Goal: Information Seeking & Learning: Learn about a topic

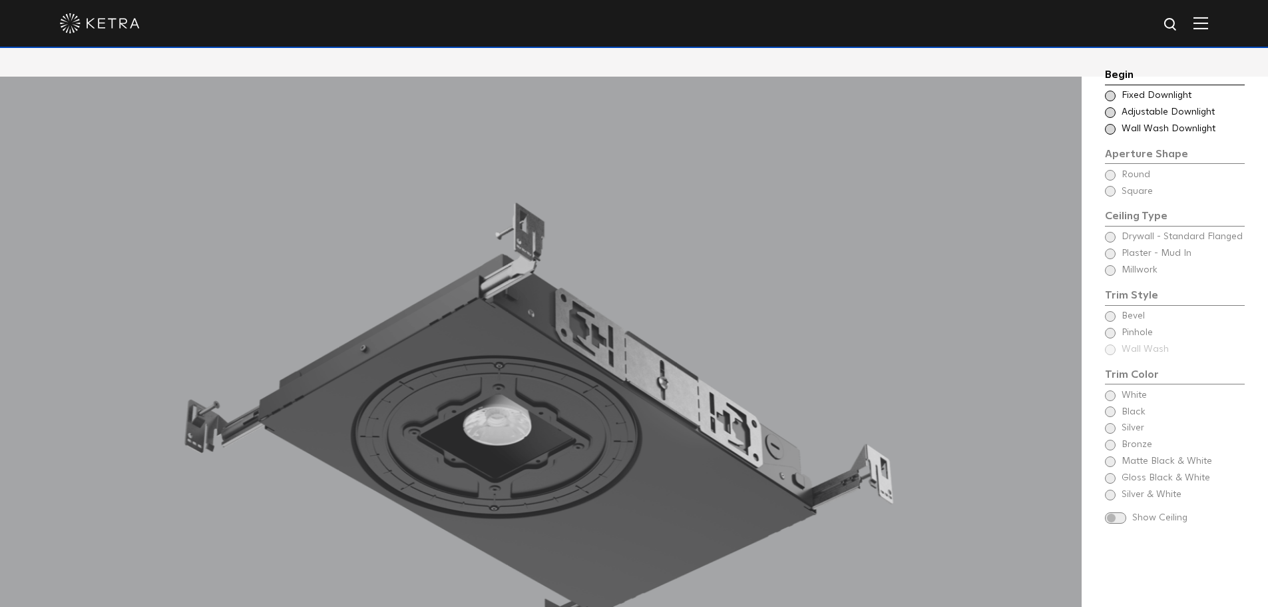
scroll to position [1204, 0]
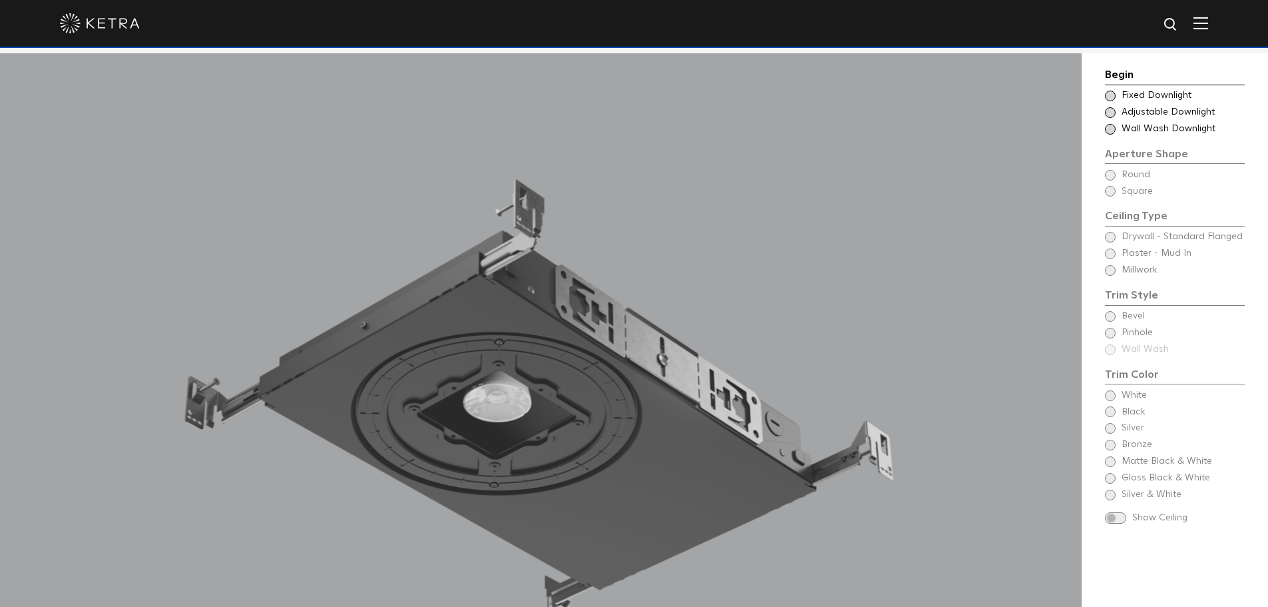
click at [1107, 128] on span at bounding box center [1110, 129] width 11 height 11
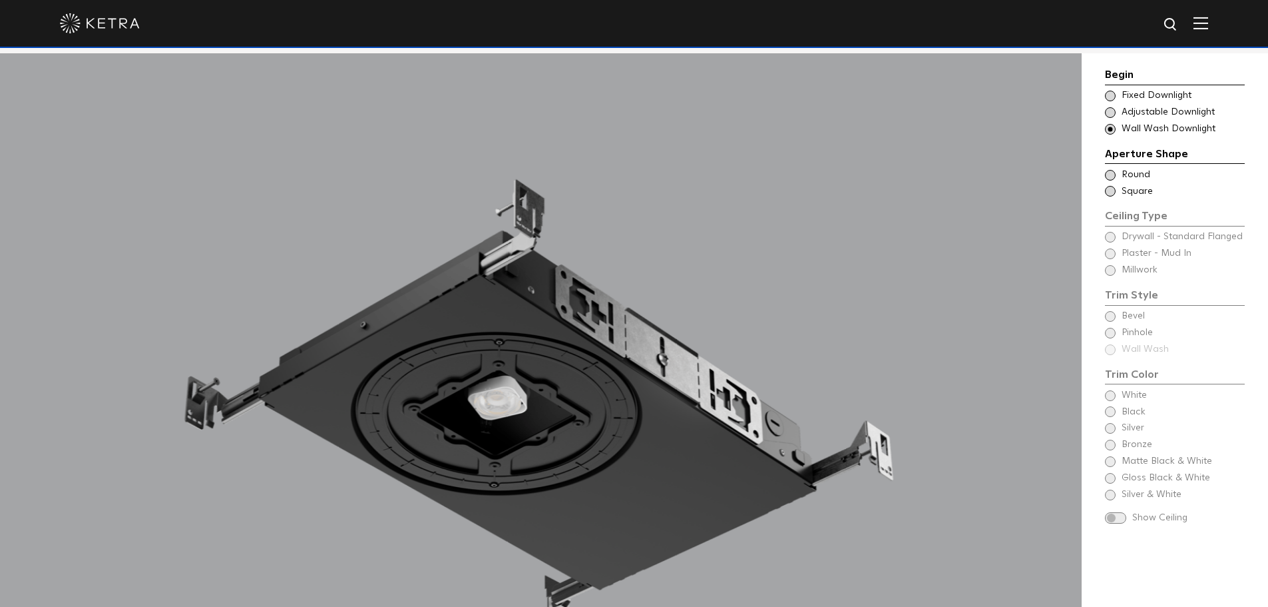
click at [1111, 178] on span at bounding box center [1110, 175] width 11 height 11
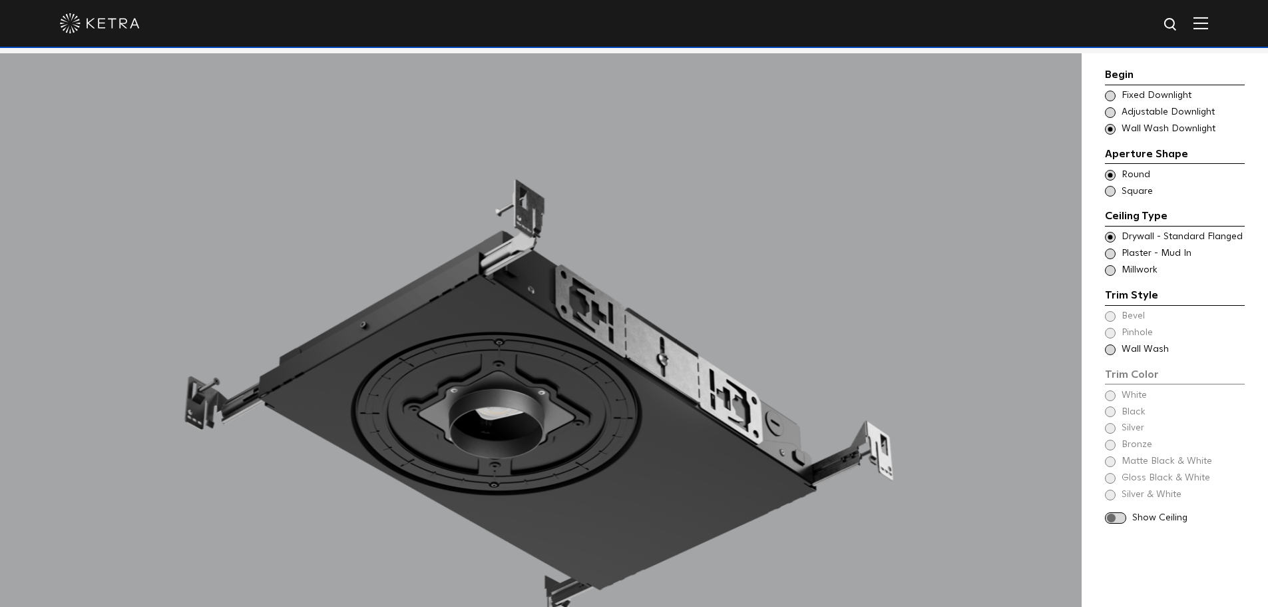
click at [1114, 254] on span at bounding box center [1110, 253] width 11 height 11
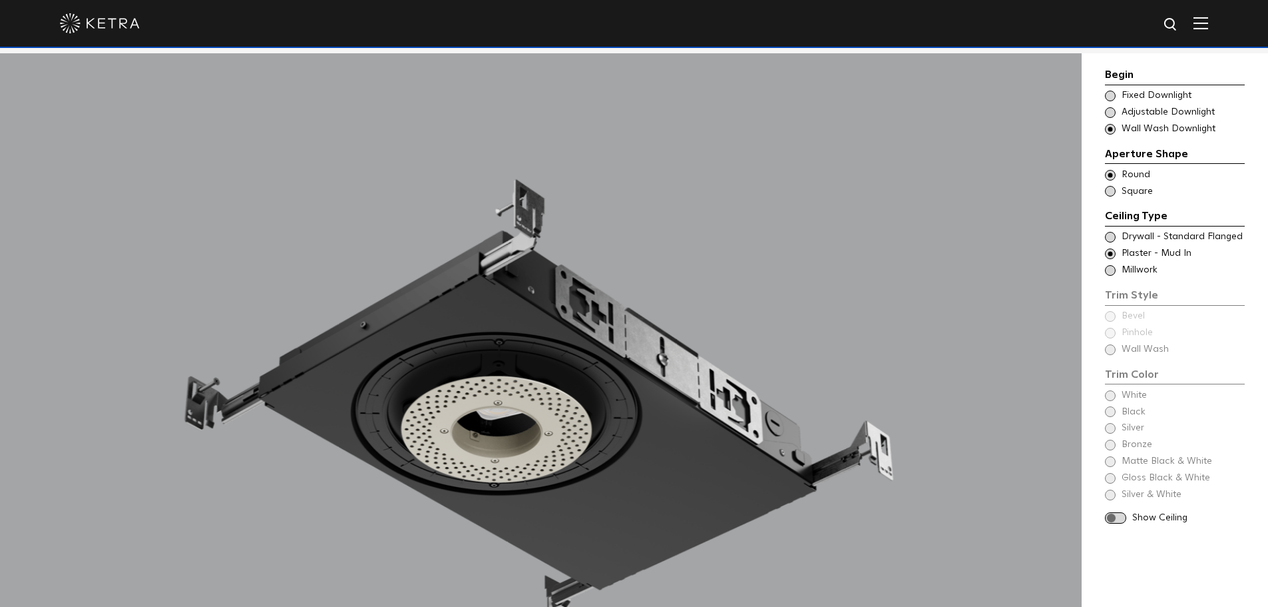
click at [1108, 350] on div "Begin Choose Aperture Shape Fixed Downlight Choose Aperture Shape Adjustable Do…" at bounding box center [1175, 297] width 140 height 461
click at [1119, 521] on span at bounding box center [1115, 517] width 21 height 11
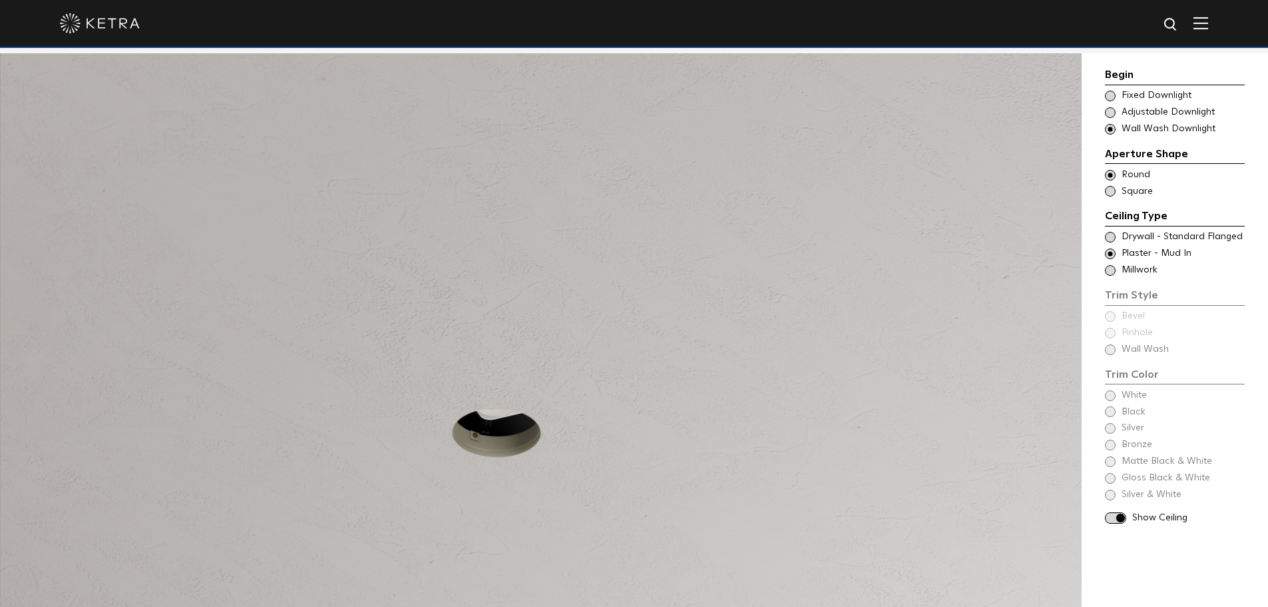
click at [1111, 352] on div "Begin Choose Aperture Shape Fixed Downlight Choose Aperture Shape Adjustable Do…" at bounding box center [1175, 297] width 140 height 461
click at [1111, 268] on span at bounding box center [1110, 270] width 11 height 11
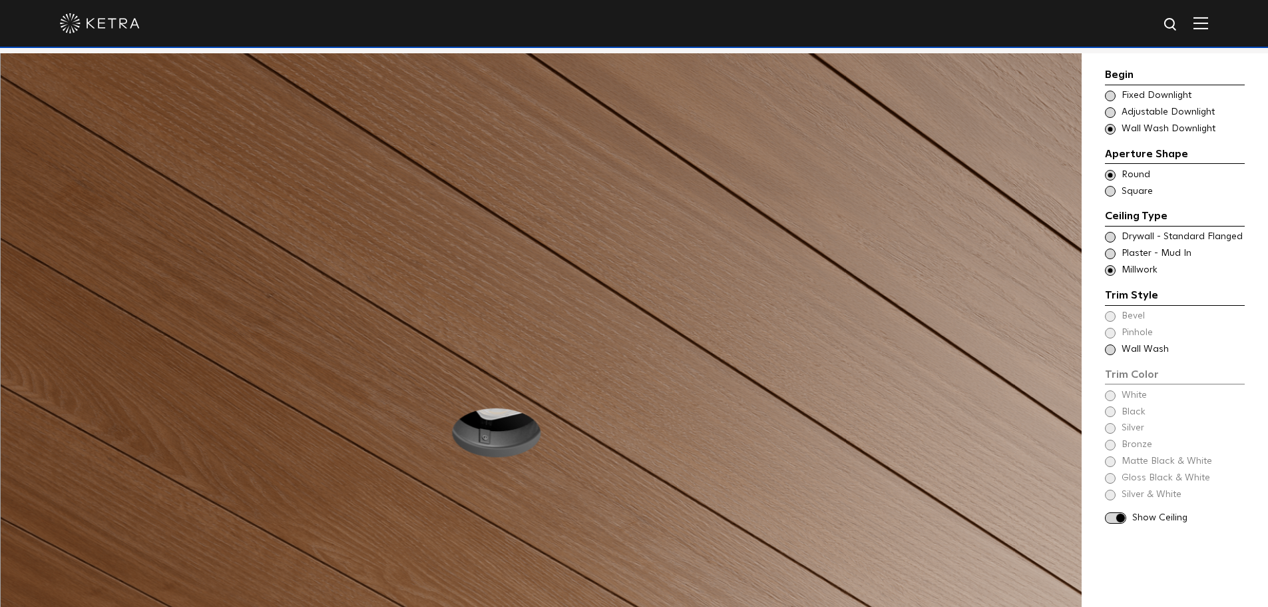
click at [1113, 344] on div "Trim Color - Round - Flangeless - Wall Wash - Millwork Wall Wash" at bounding box center [1175, 349] width 140 height 13
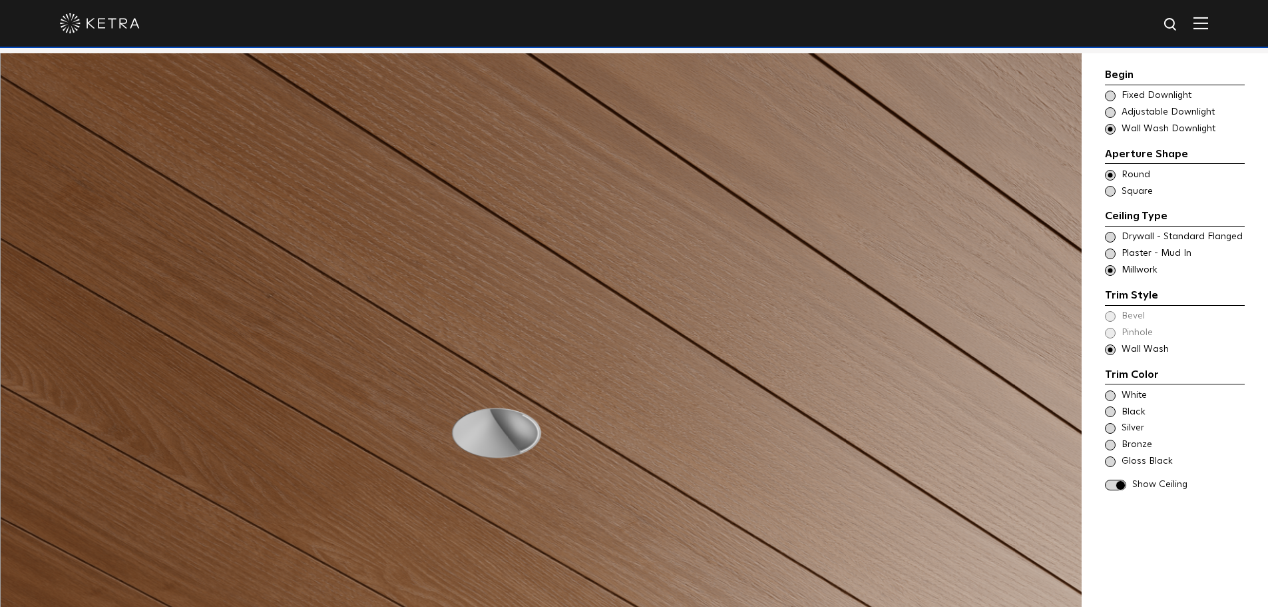
click at [1111, 256] on span at bounding box center [1110, 253] width 11 height 11
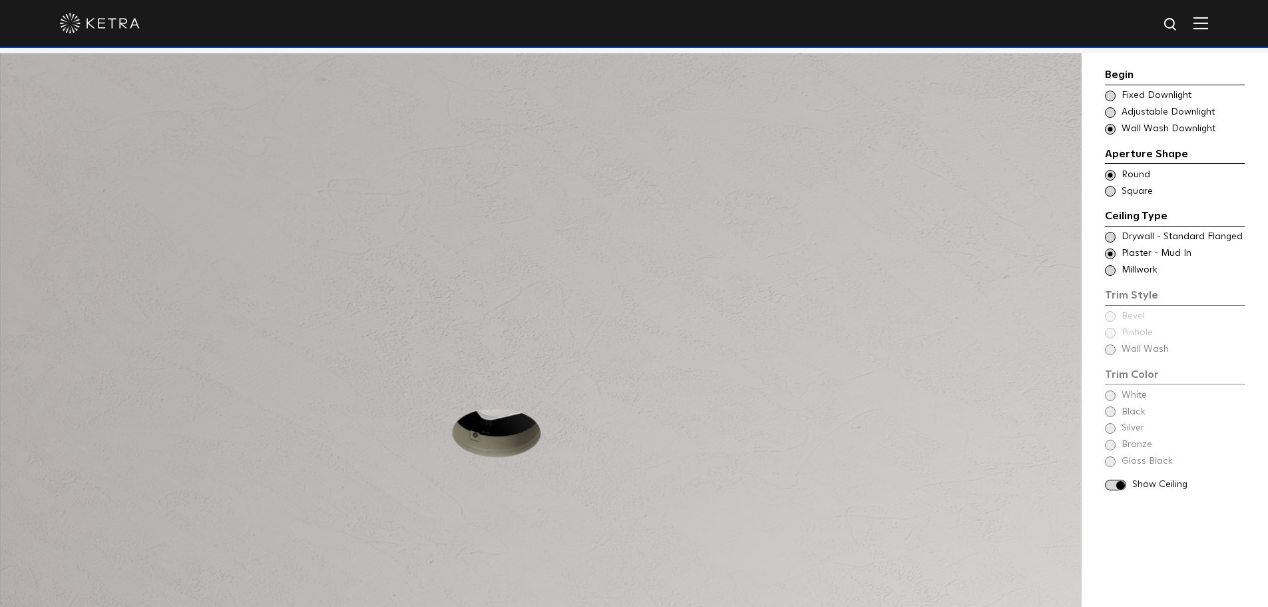
click at [1111, 237] on span at bounding box center [1110, 237] width 11 height 11
click at [1111, 350] on span at bounding box center [1110, 349] width 11 height 11
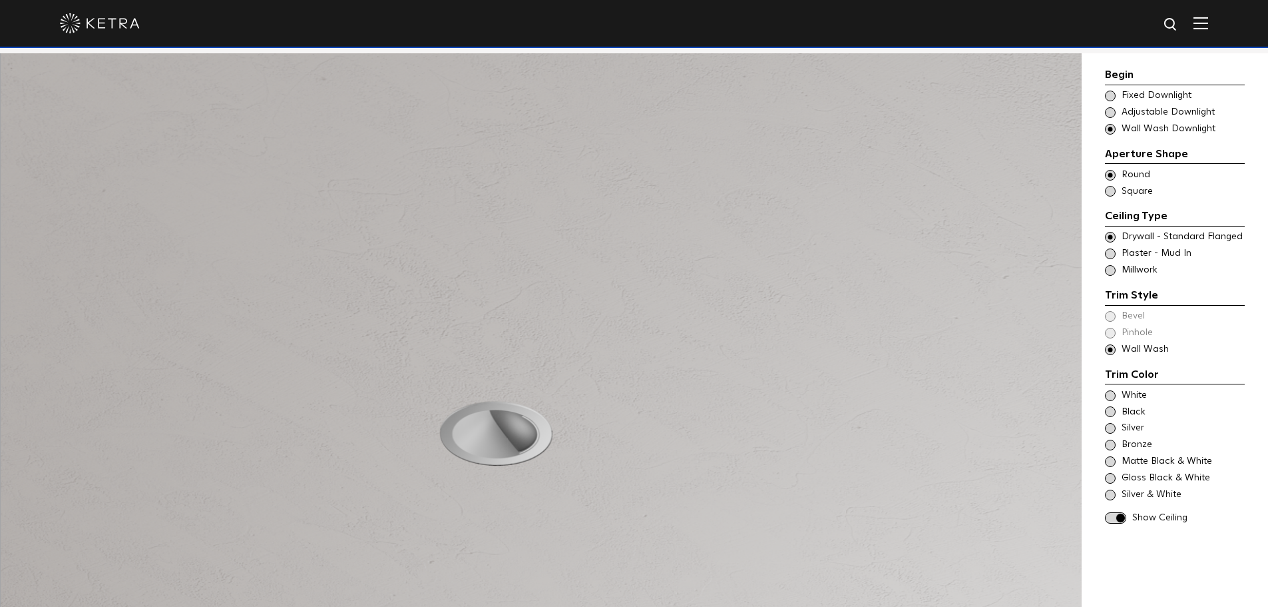
click at [1112, 396] on span at bounding box center [1110, 395] width 11 height 11
click at [1113, 428] on span at bounding box center [1110, 428] width 11 height 11
click at [1108, 445] on span at bounding box center [1110, 444] width 11 height 11
click at [1111, 463] on span at bounding box center [1110, 461] width 11 height 11
click at [1111, 477] on span at bounding box center [1110, 478] width 11 height 11
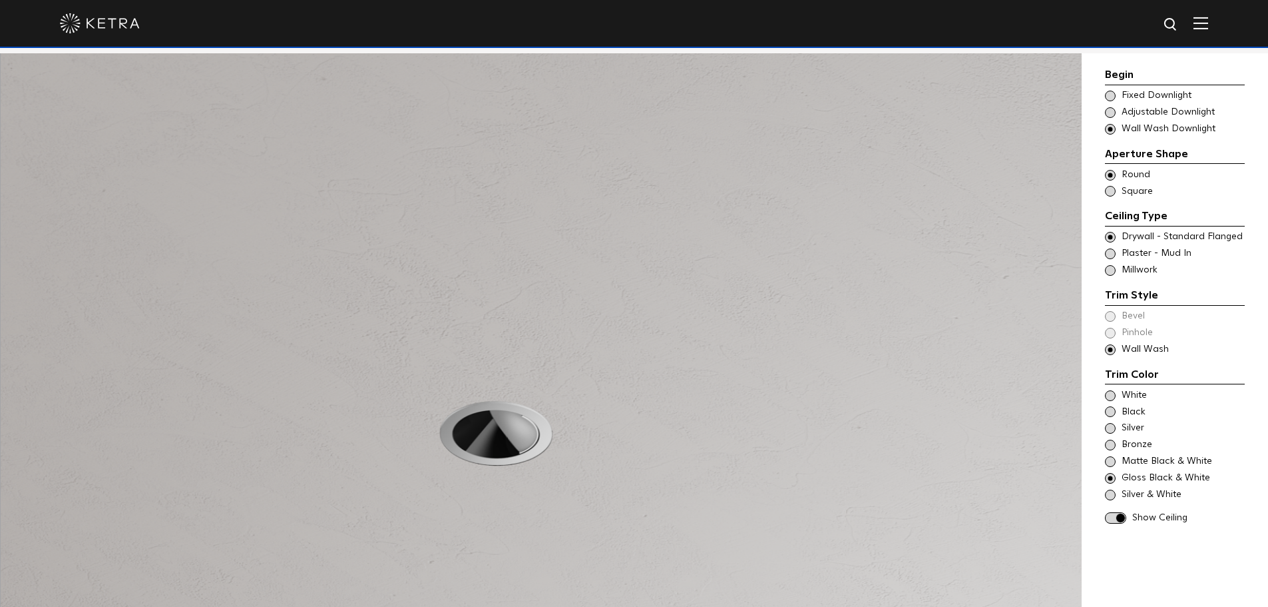
click at [1108, 257] on span at bounding box center [1110, 253] width 11 height 11
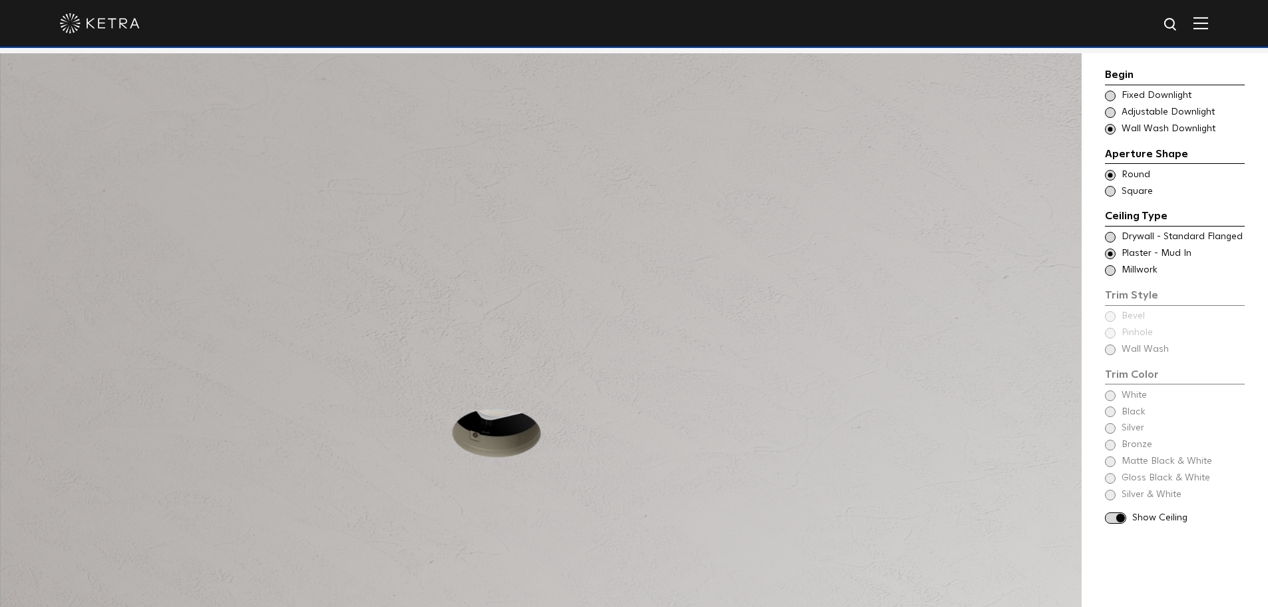
click at [1113, 351] on div "Begin Choose Aperture Shape Fixed Downlight Choose Aperture Shape Adjustable Do…" at bounding box center [1175, 297] width 140 height 461
click at [1108, 117] on span at bounding box center [1110, 112] width 11 height 11
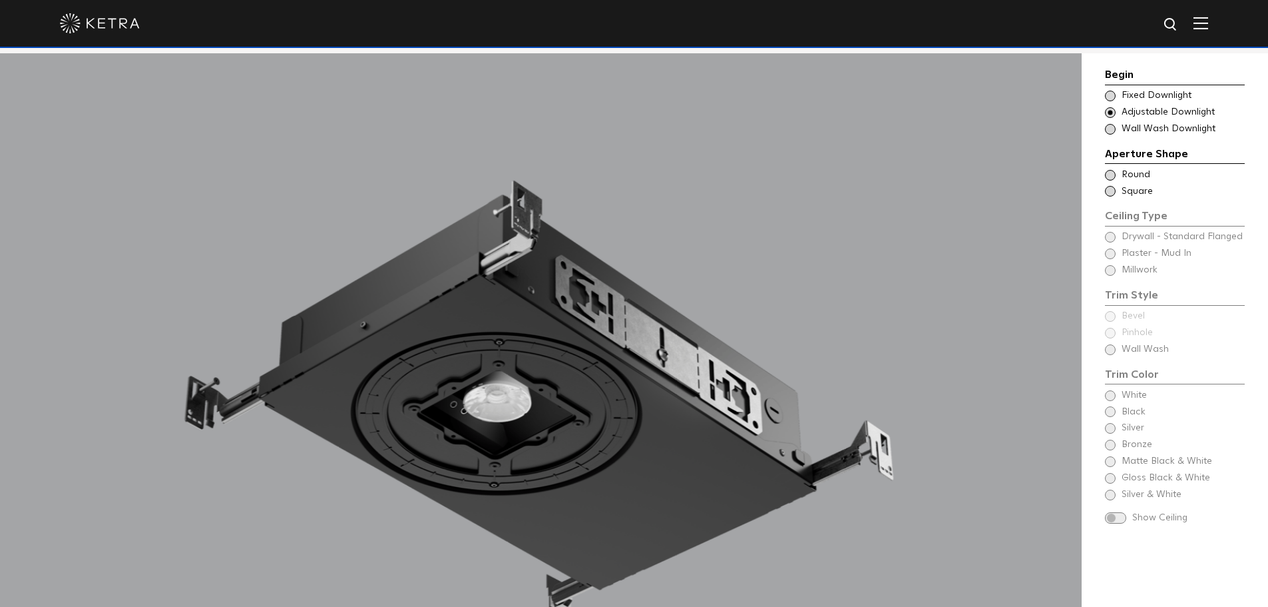
click at [1113, 176] on span at bounding box center [1110, 175] width 11 height 11
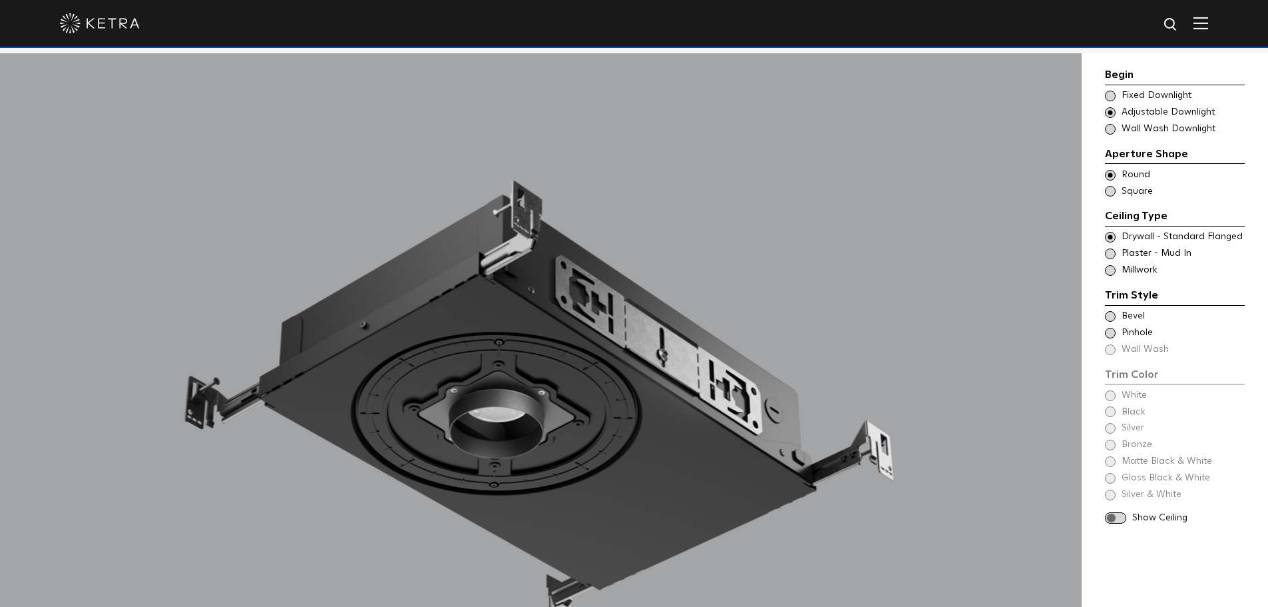
click at [1113, 266] on span at bounding box center [1110, 270] width 11 height 11
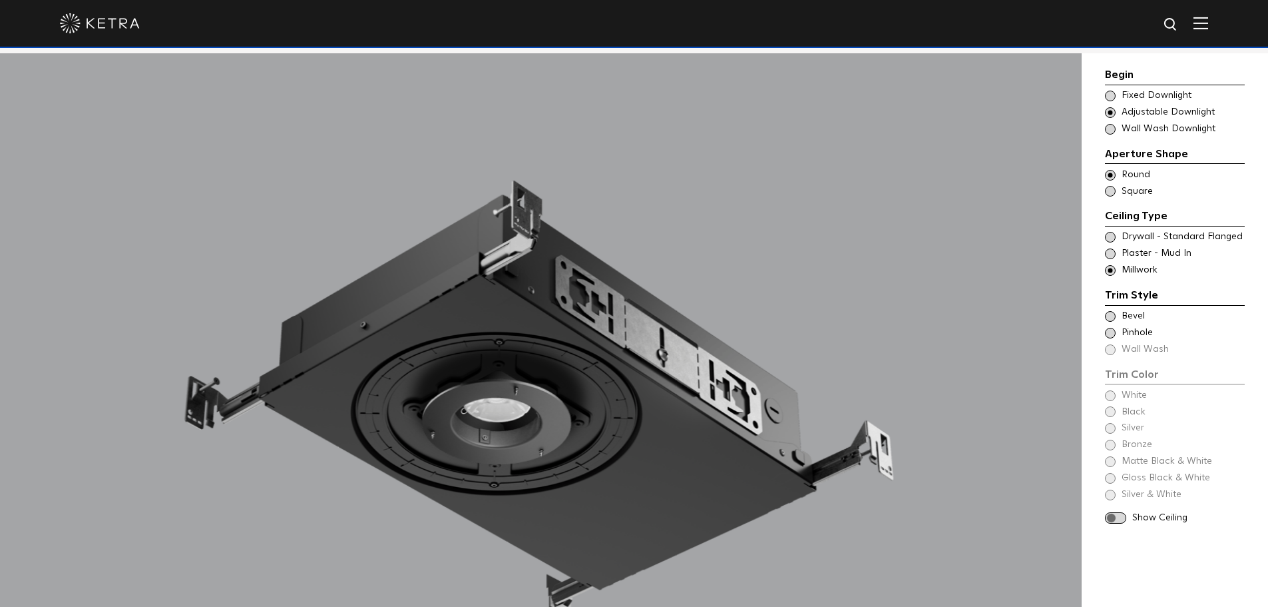
click at [1113, 329] on span at bounding box center [1110, 333] width 11 height 11
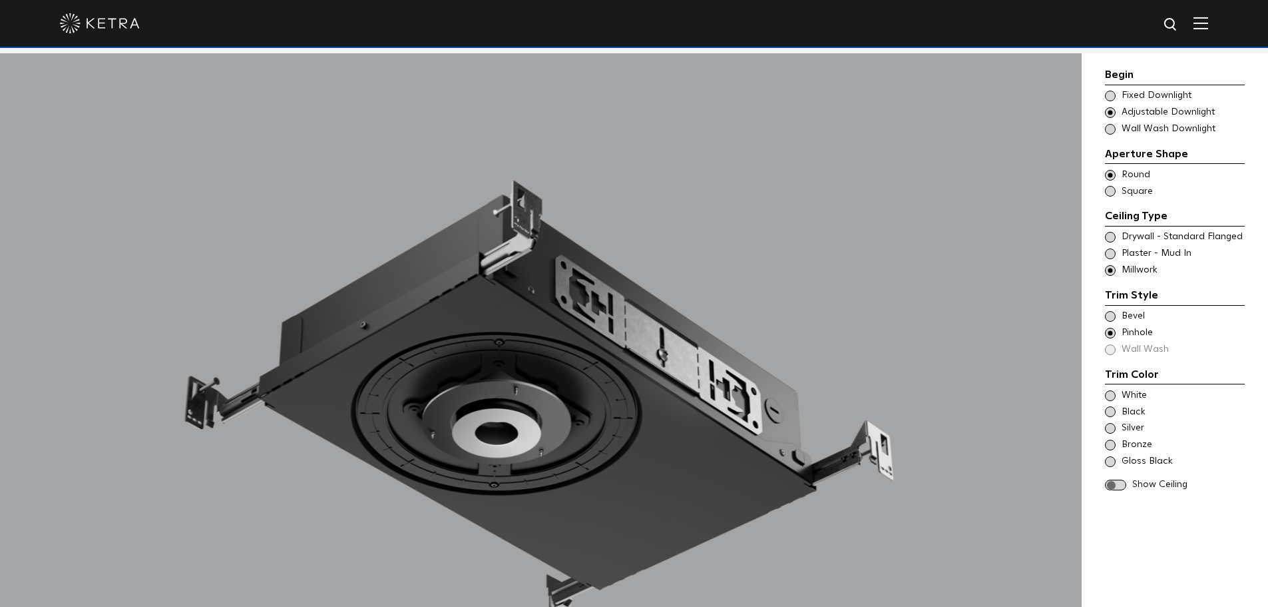
click at [1111, 394] on span at bounding box center [1110, 395] width 11 height 11
click at [1115, 425] on div "Silver" at bounding box center [1175, 428] width 140 height 13
click at [1109, 458] on span at bounding box center [1110, 461] width 11 height 11
click at [1107, 445] on span at bounding box center [1110, 444] width 11 height 11
click at [1109, 411] on span at bounding box center [1110, 411] width 11 height 11
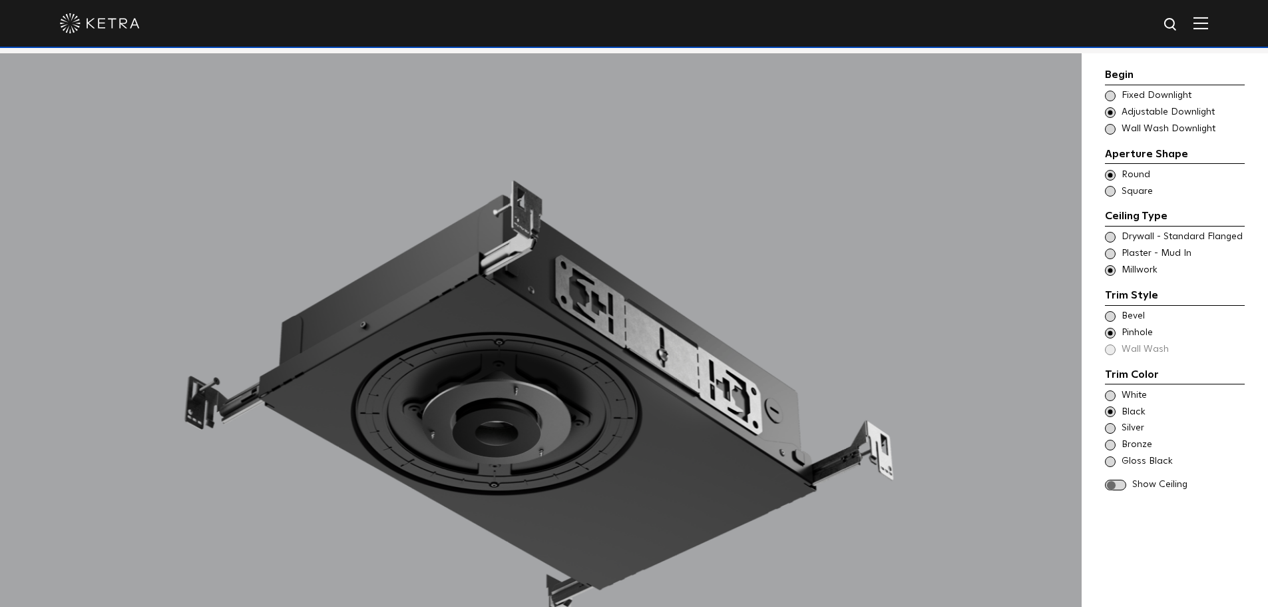
click at [1116, 481] on span at bounding box center [1115, 484] width 21 height 11
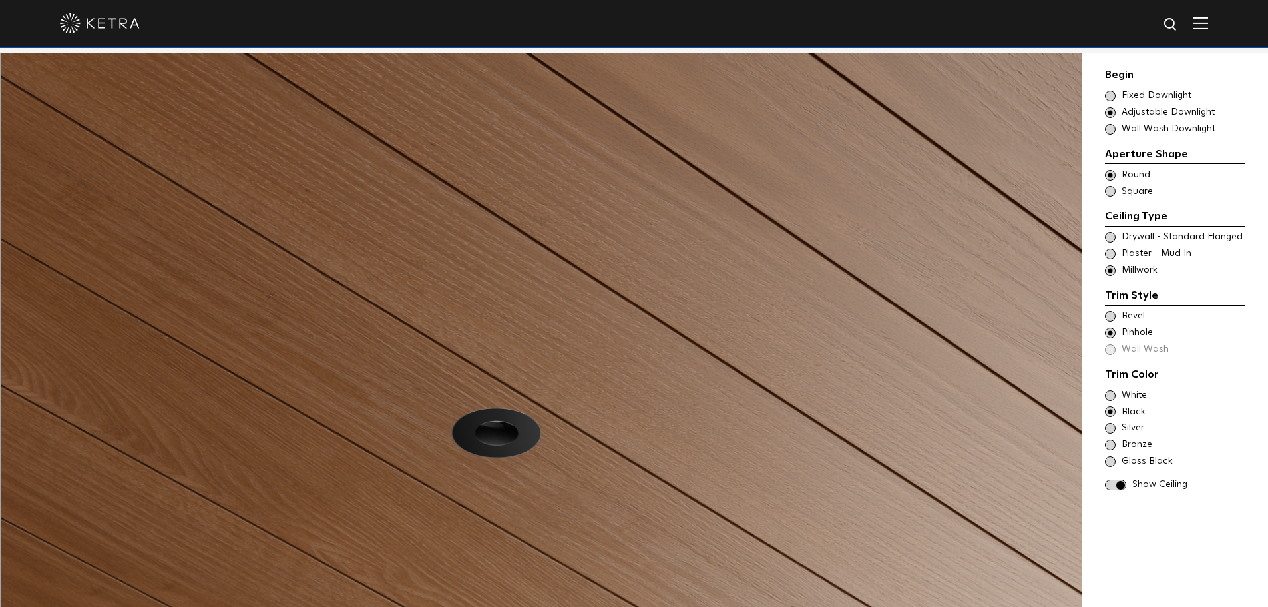
click at [1110, 395] on span at bounding box center [1110, 395] width 11 height 11
click at [1121, 479] on span at bounding box center [1115, 484] width 21 height 11
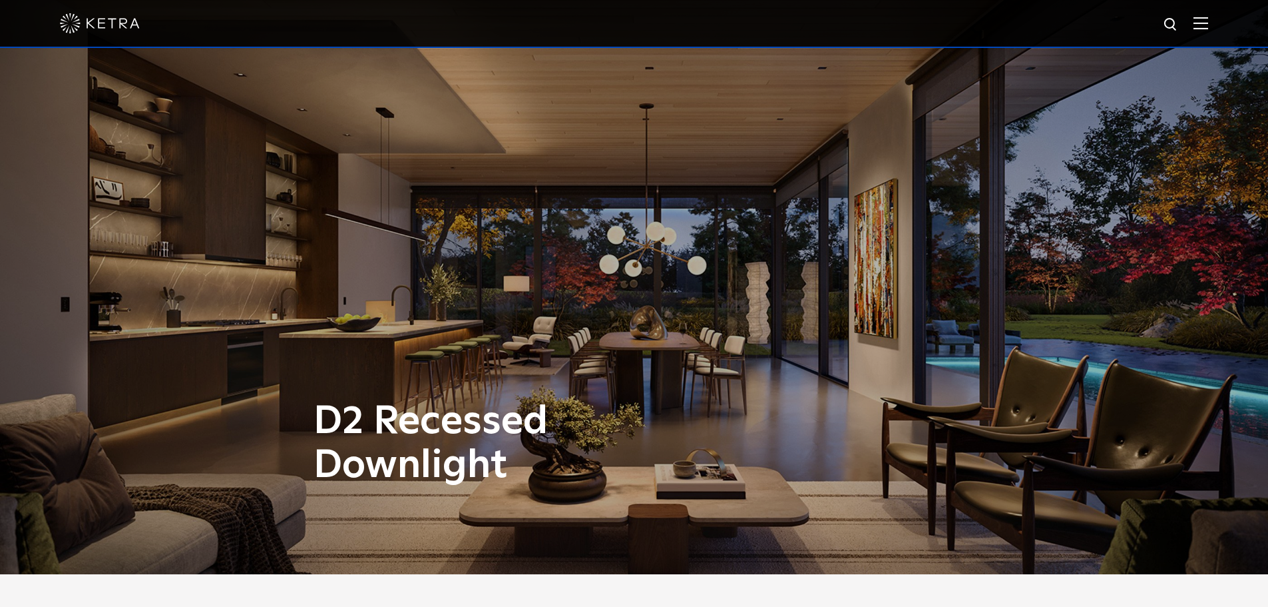
scroll to position [0, 0]
